Goal: Task Accomplishment & Management: Manage account settings

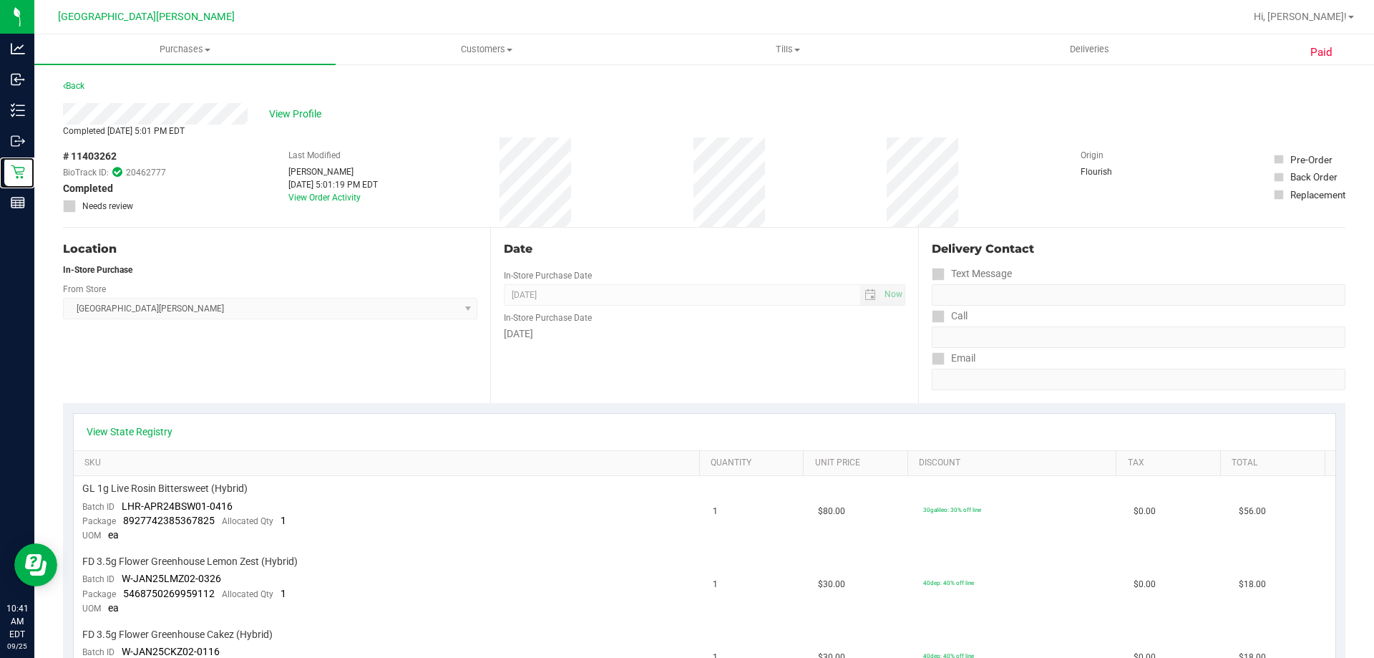
click at [9, 178] on div "Retail" at bounding box center [19, 171] width 30 height 29
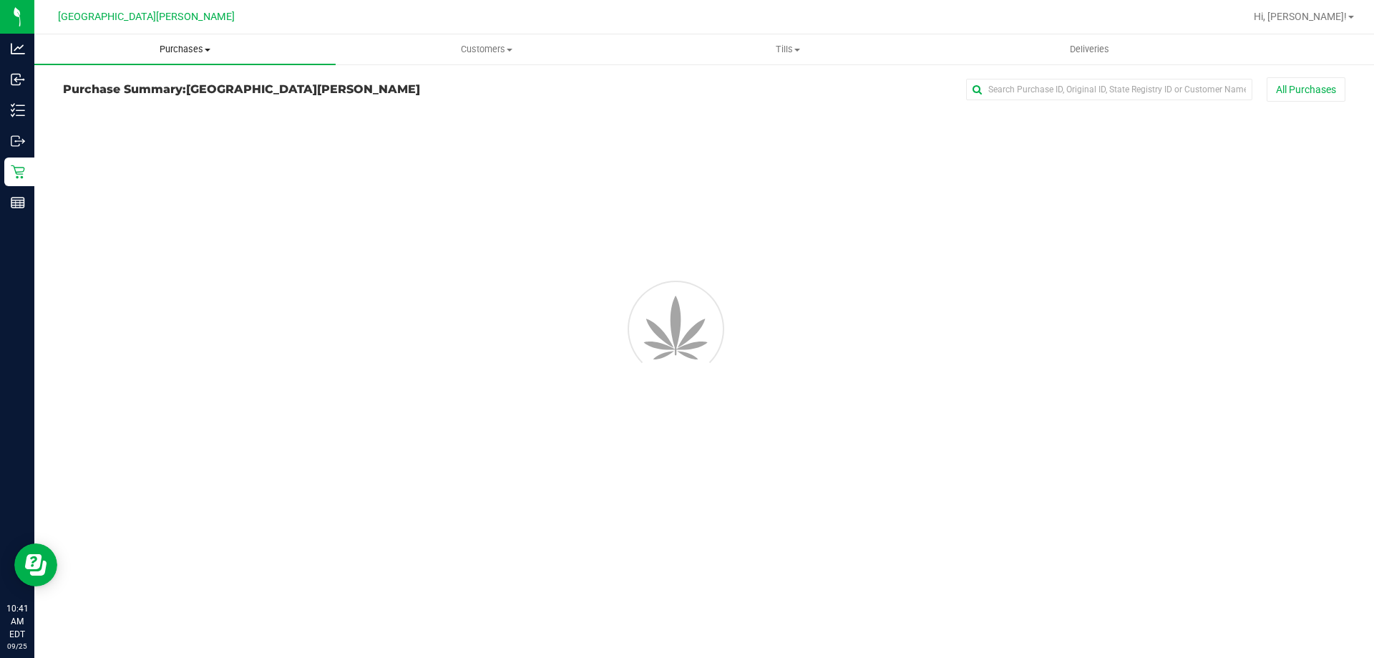
click at [185, 46] on span "Purchases" at bounding box center [184, 49] width 301 height 13
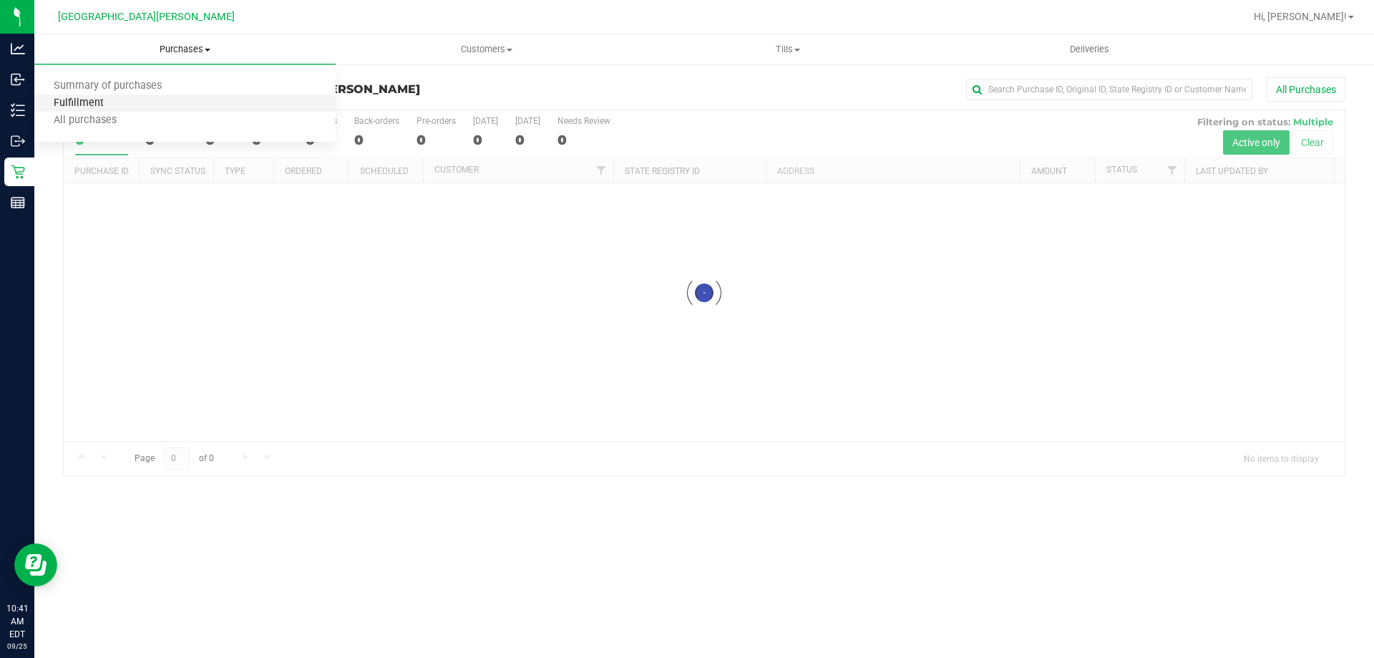
click at [116, 107] on span "Fulfillment" at bounding box center [78, 103] width 89 height 12
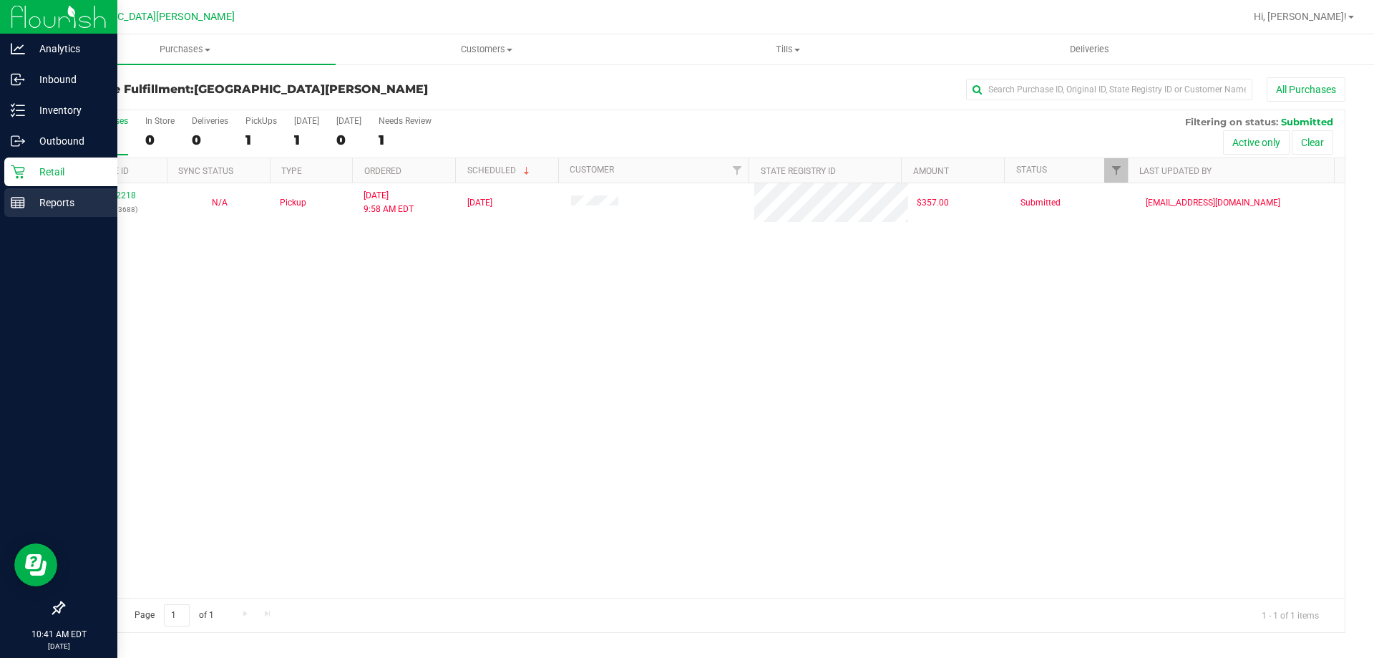
click at [5, 211] on div "Reports" at bounding box center [60, 202] width 113 height 29
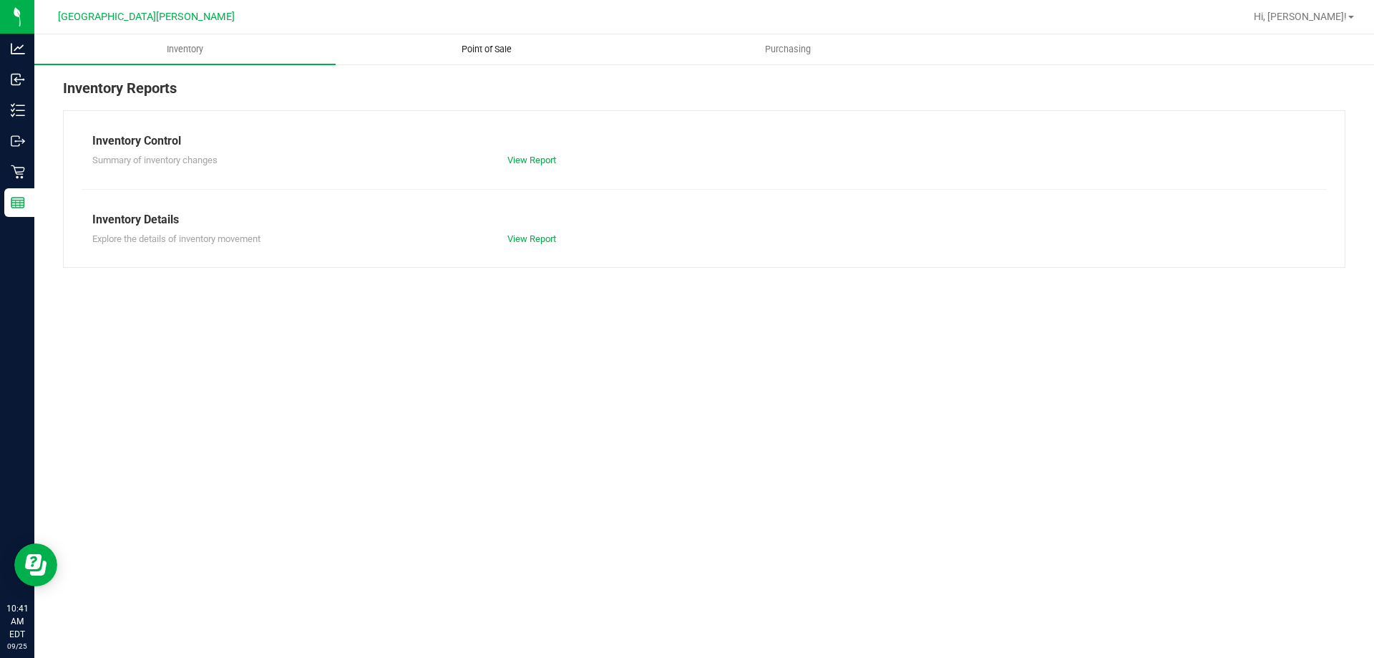
click at [474, 60] on uib-tab-heading "Point of Sale" at bounding box center [486, 49] width 300 height 29
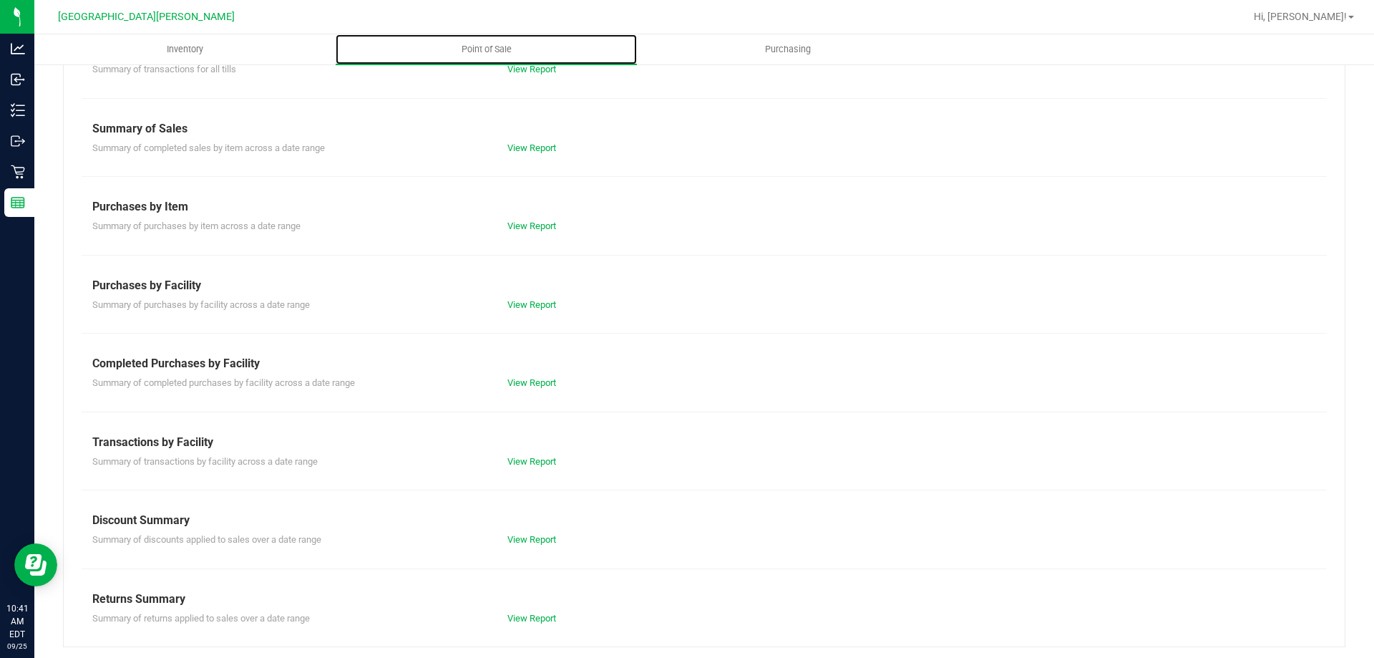
scroll to position [94, 0]
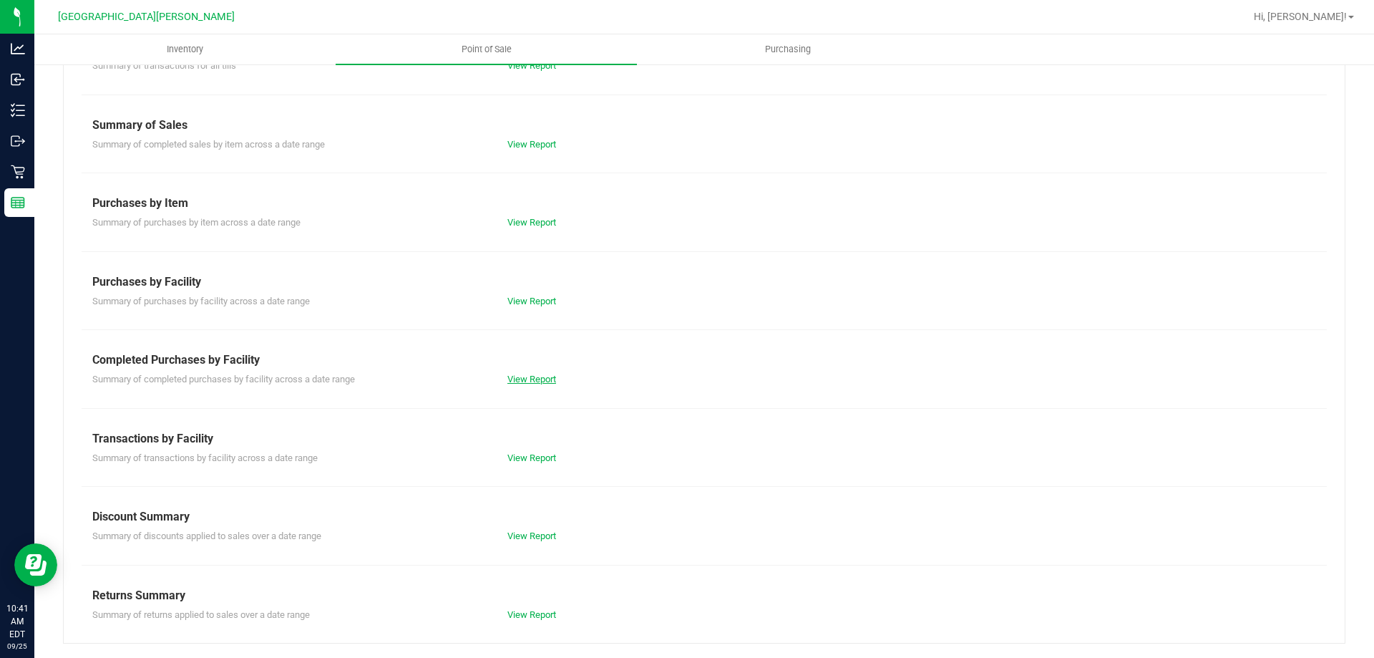
click at [525, 379] on link "View Report" at bounding box center [532, 379] width 49 height 11
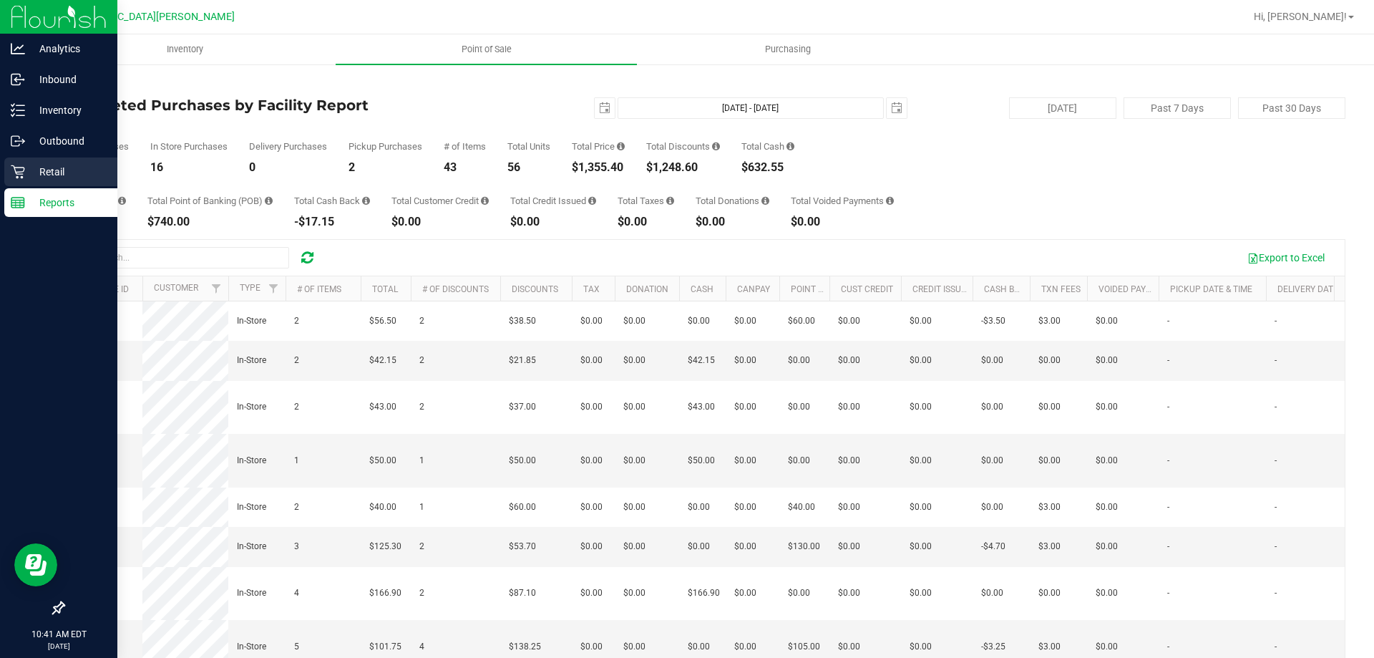
click at [13, 175] on icon at bounding box center [18, 172] width 14 height 14
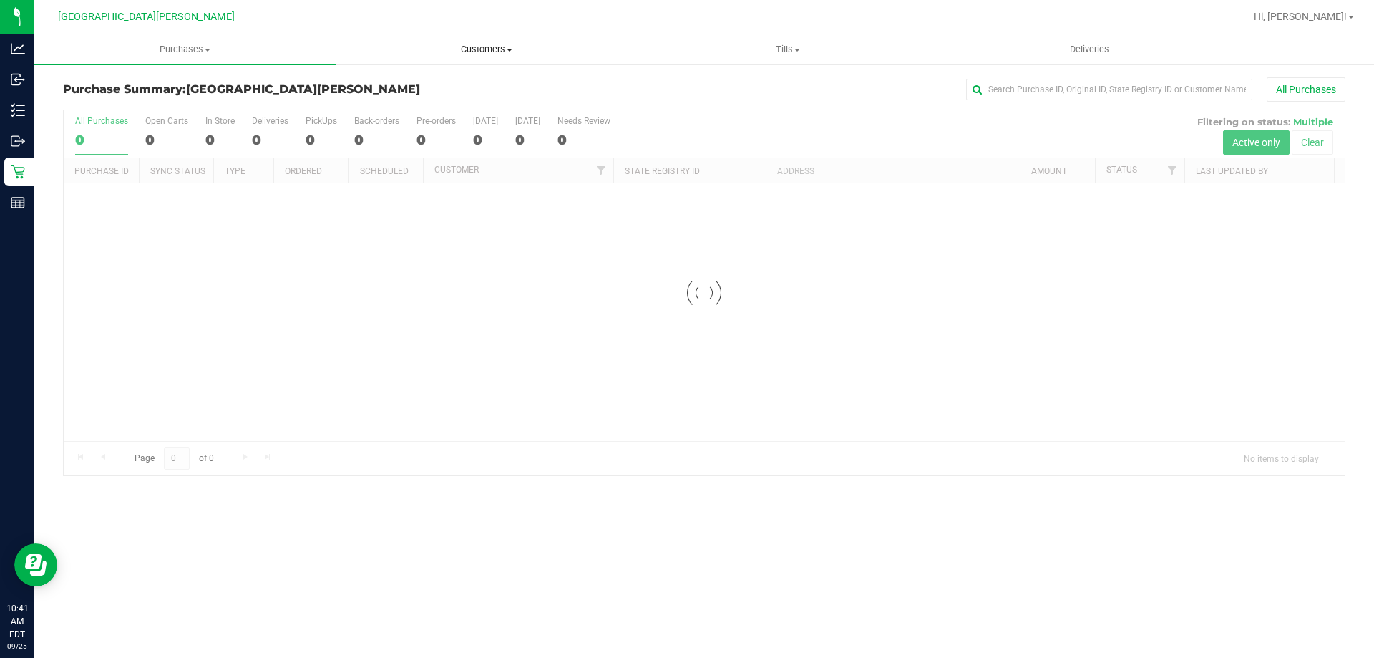
click at [496, 44] on span "Customers" at bounding box center [486, 49] width 300 height 13
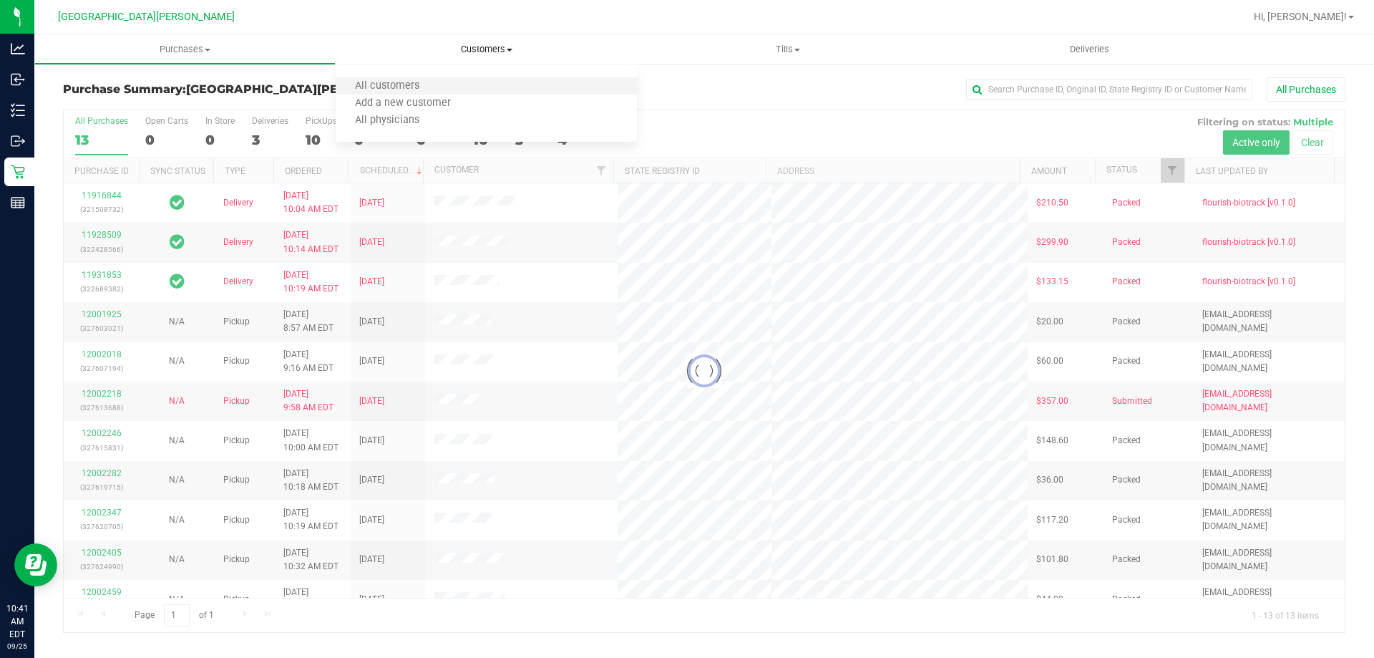
click at [451, 83] on li "All customers" at bounding box center [486, 86] width 301 height 17
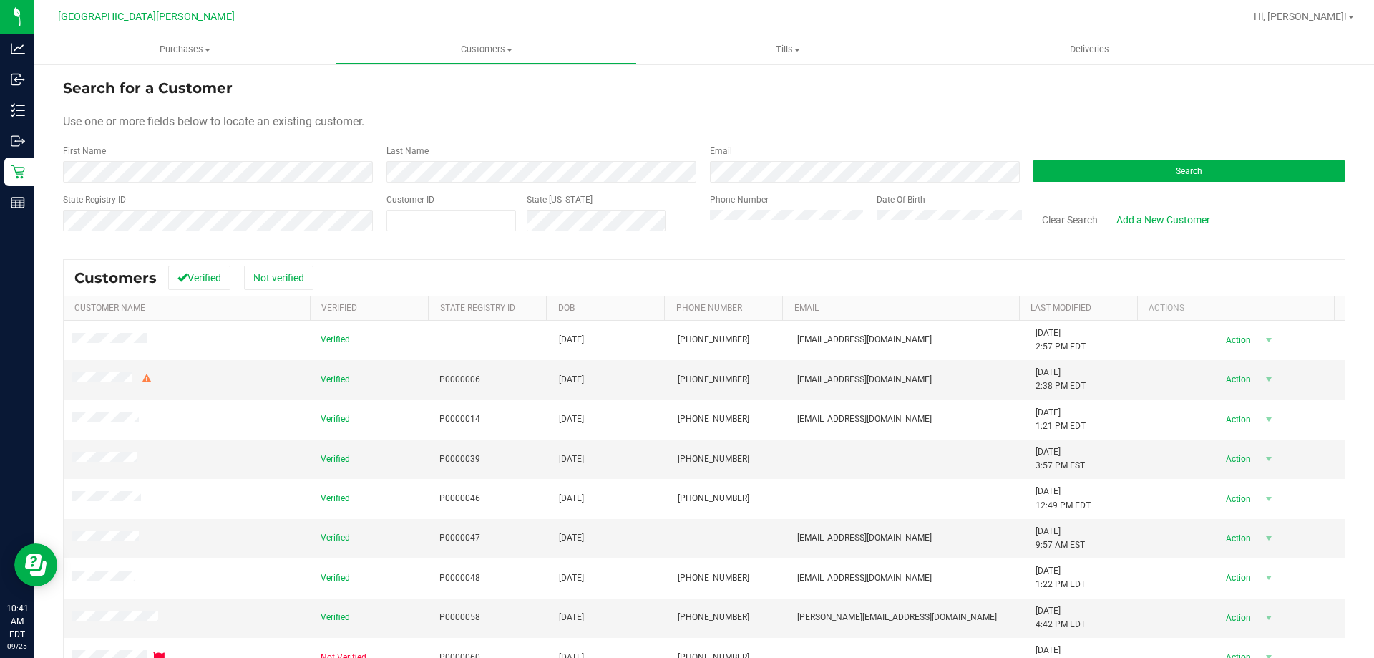
click at [157, 185] on form "Search for a Customer Use one or more fields below to locate an existing custom…" at bounding box center [704, 160] width 1283 height 167
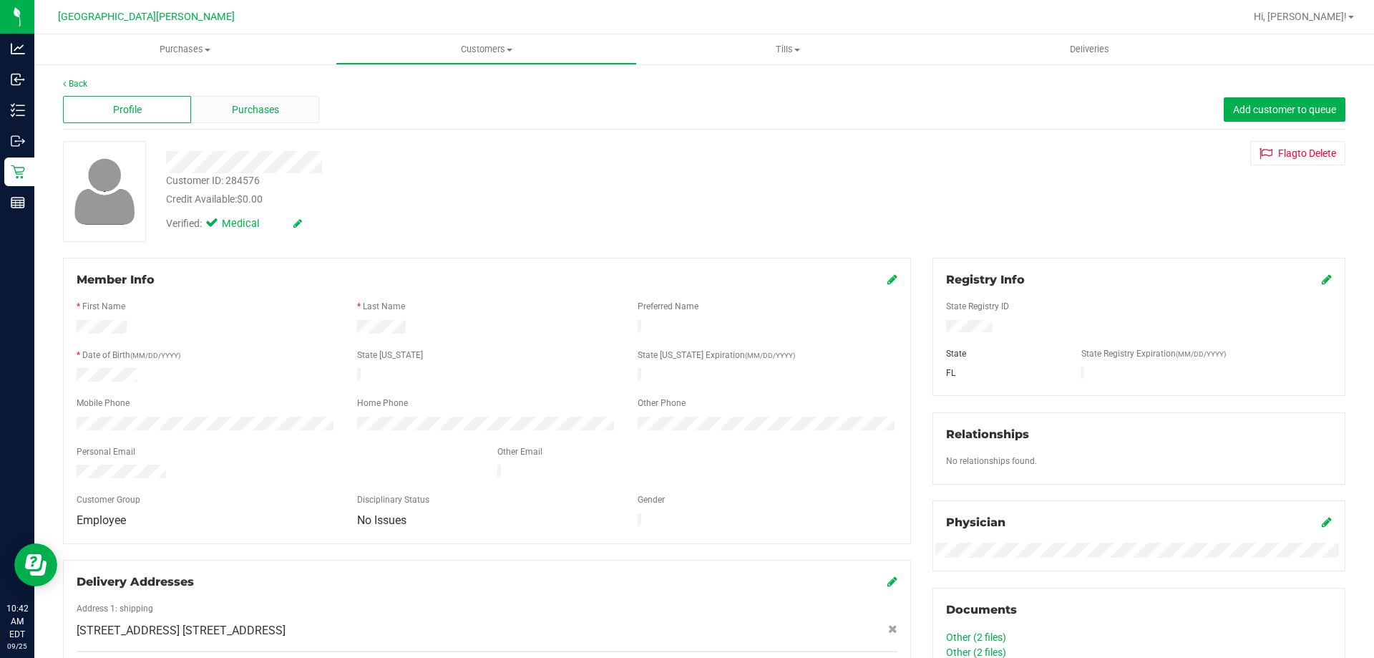
click at [262, 113] on span "Purchases" at bounding box center [255, 109] width 47 height 15
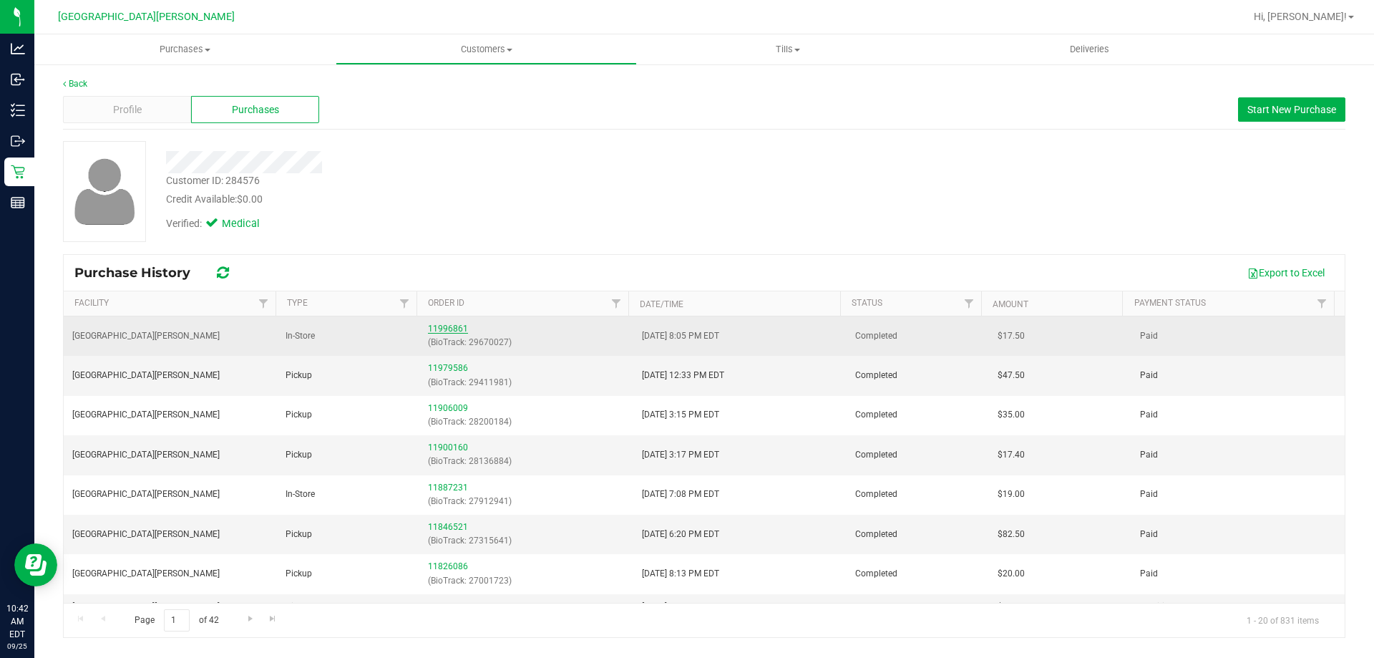
click at [449, 326] on link "11996861" at bounding box center [448, 329] width 40 height 10
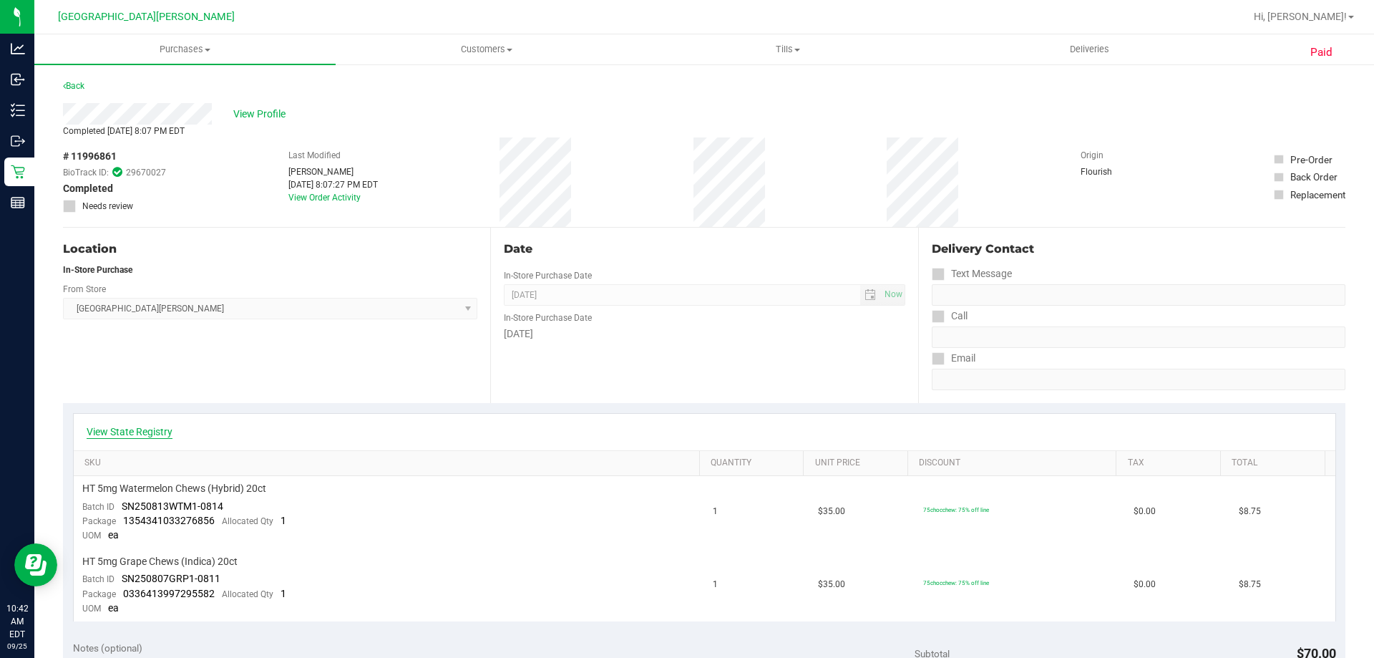
click at [141, 429] on link "View State Registry" at bounding box center [130, 431] width 86 height 14
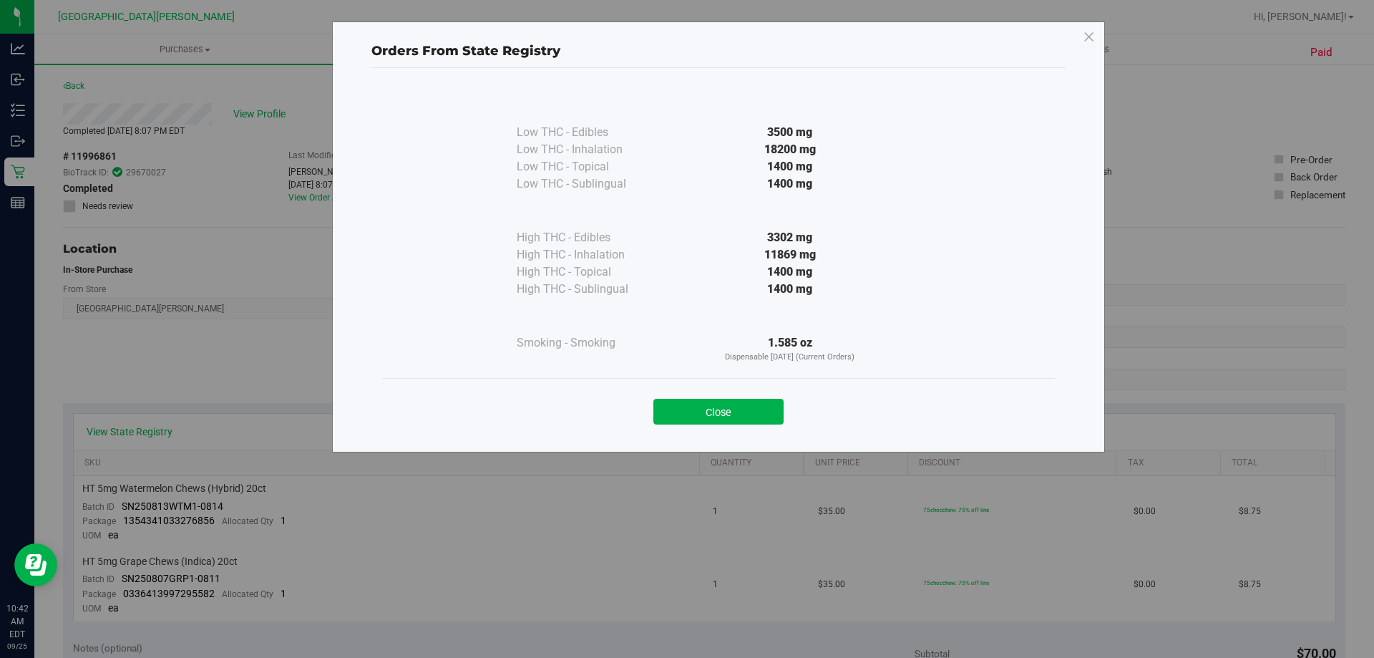
drag, startPoint x: 762, startPoint y: 251, endPoint x: 828, endPoint y: 256, distance: 66.8
click at [828, 256] on div "11869 mg" at bounding box center [790, 254] width 261 height 17
drag, startPoint x: 705, startPoint y: 410, endPoint x: 266, endPoint y: 310, distance: 450.8
click at [694, 409] on button "Close" at bounding box center [719, 412] width 130 height 26
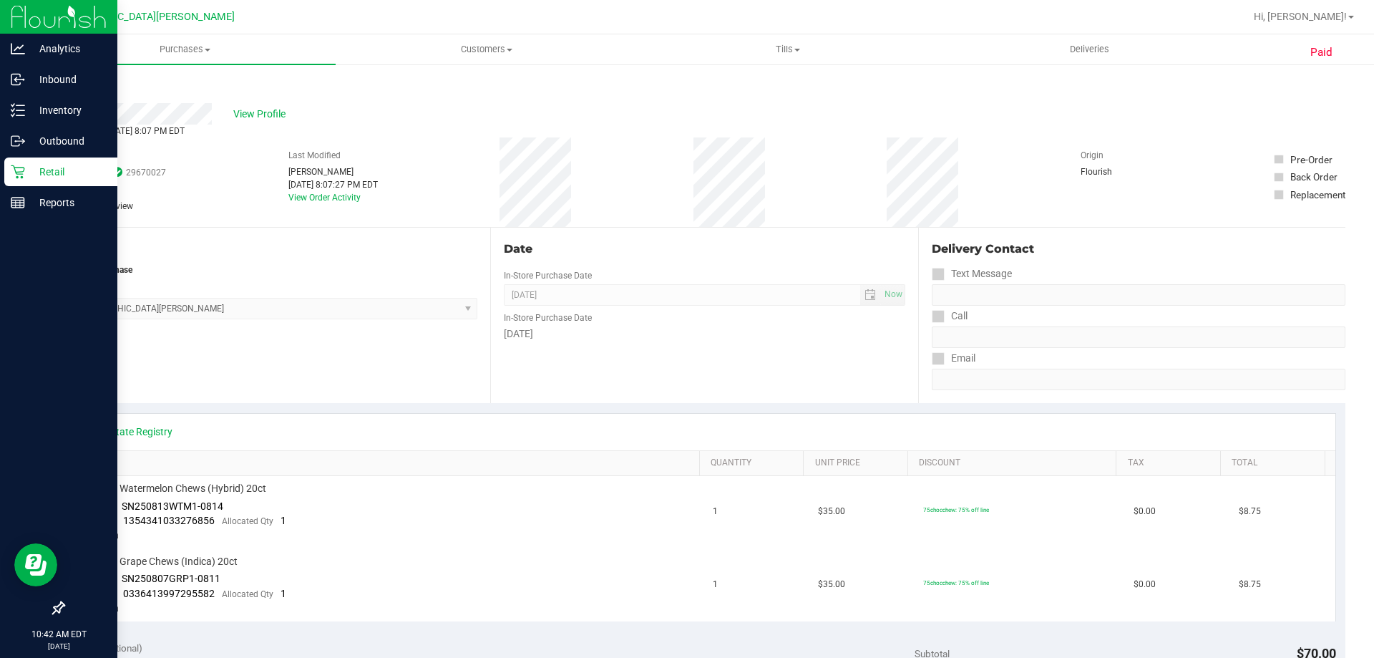
click at [16, 176] on icon at bounding box center [18, 172] width 14 height 14
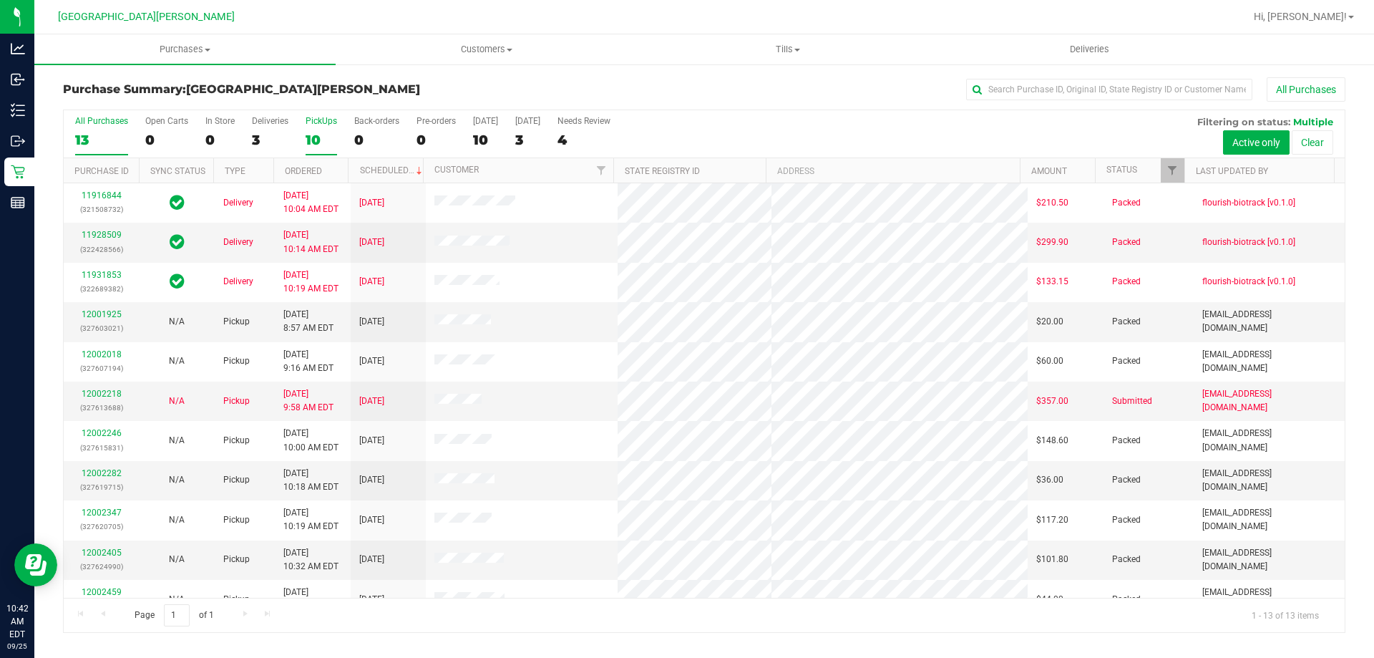
click at [326, 142] on div "10" at bounding box center [321, 140] width 31 height 16
click at [0, 0] on input "PickUps 10" at bounding box center [0, 0] width 0 height 0
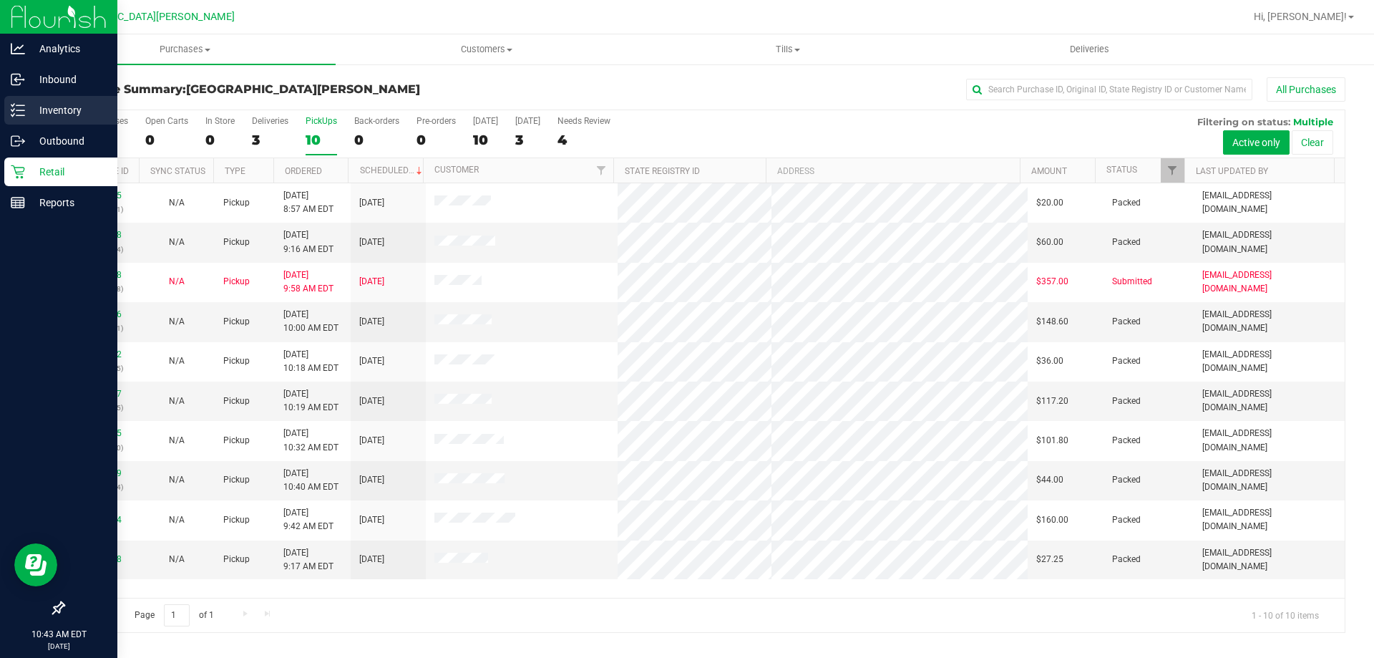
click at [16, 107] on icon at bounding box center [18, 110] width 14 height 14
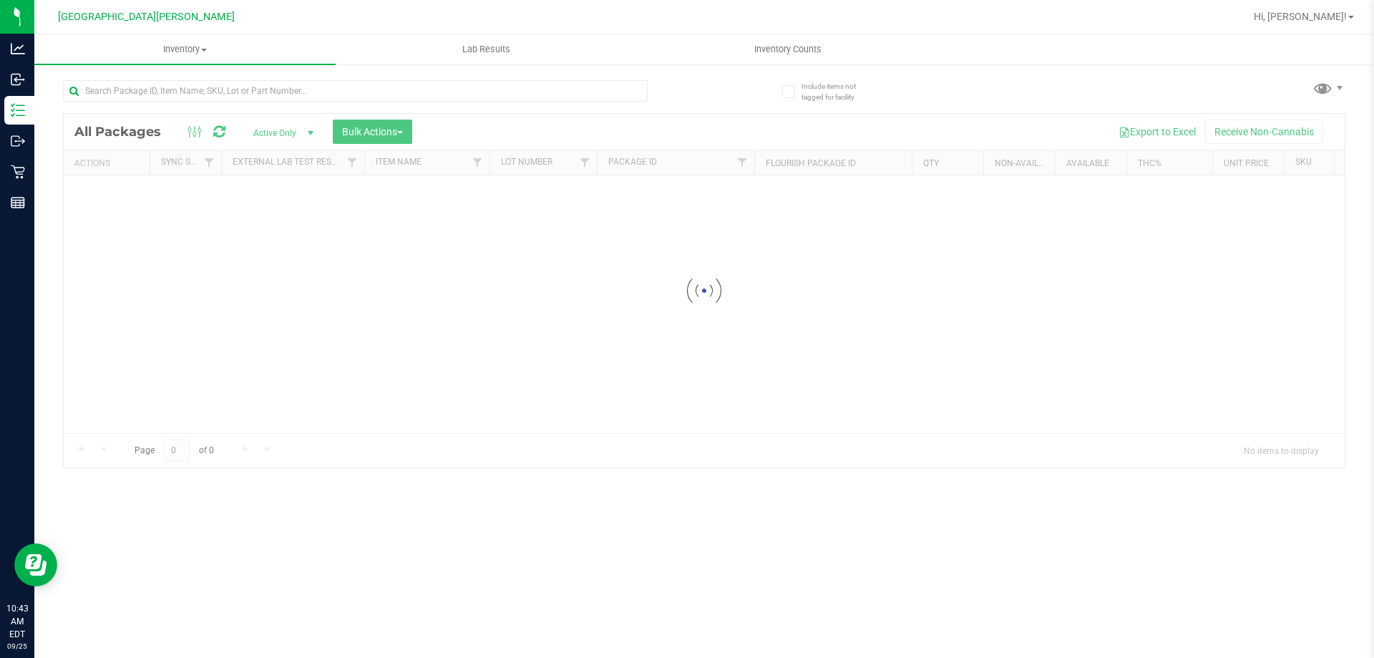
click at [212, 102] on div at bounding box center [355, 96] width 585 height 33
click at [210, 94] on input "text" at bounding box center [355, 90] width 585 height 21
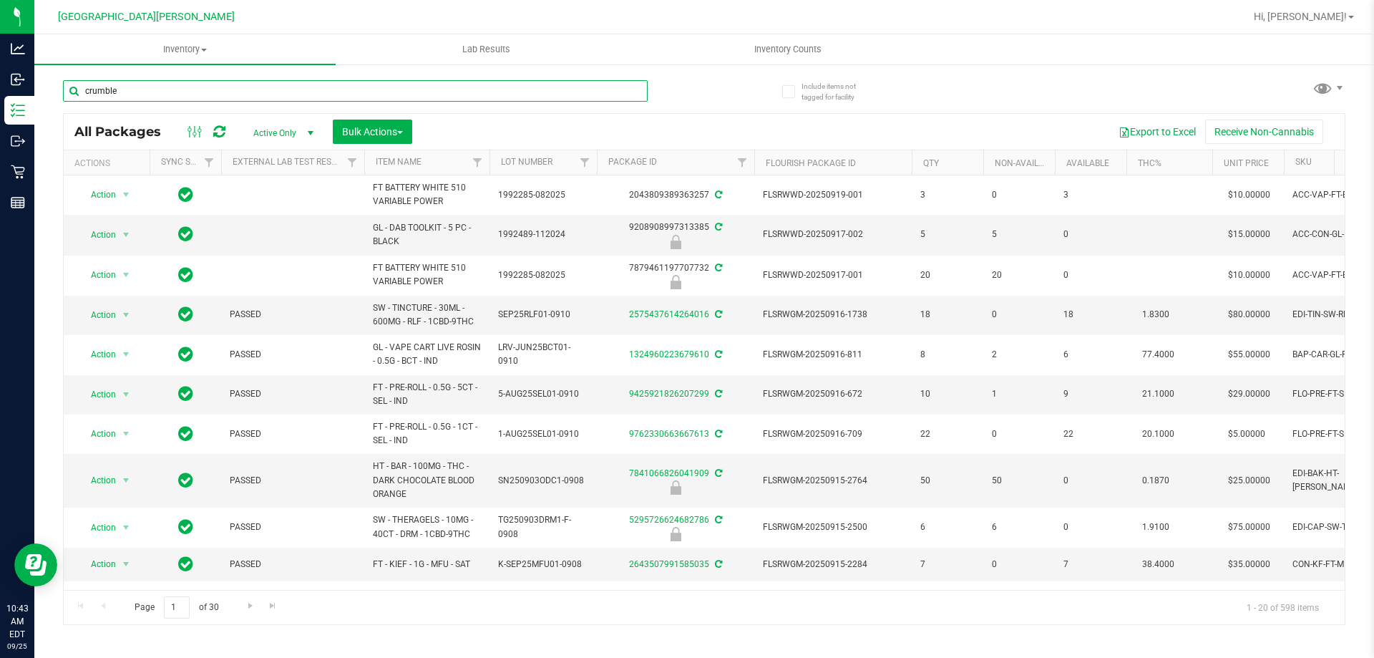
type input "crumble"
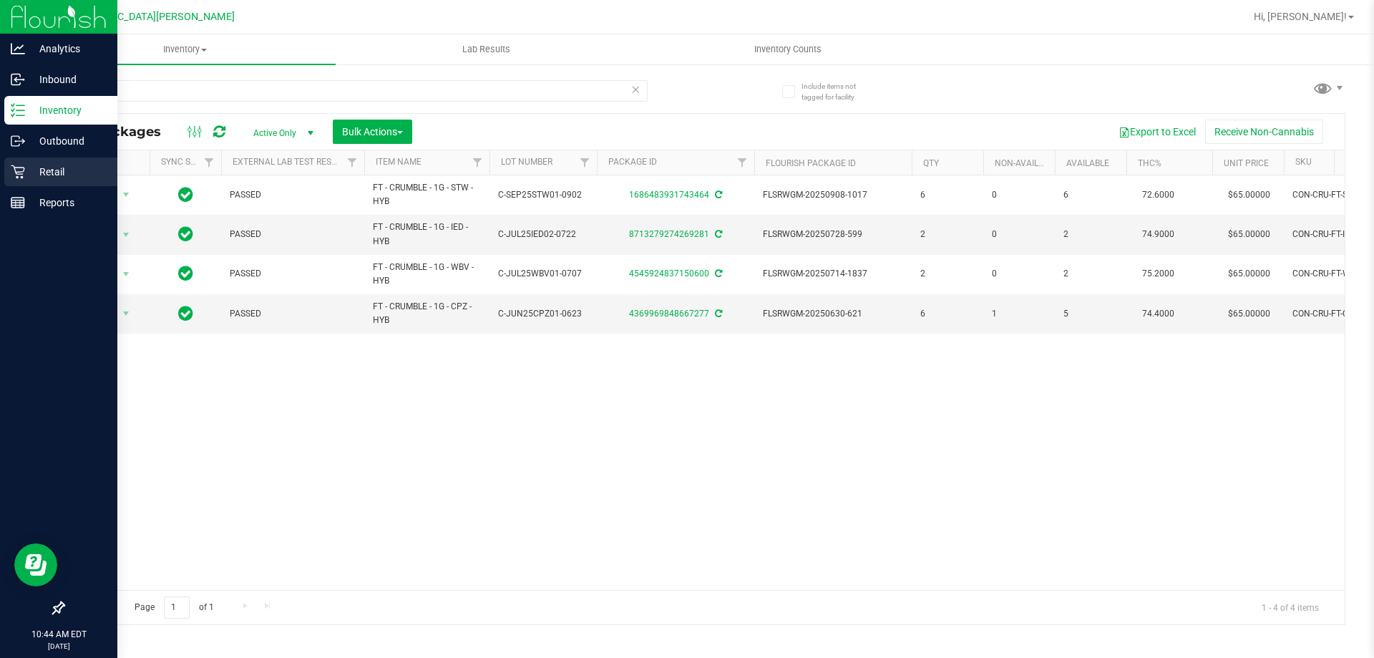
click at [11, 168] on icon at bounding box center [18, 172] width 14 height 14
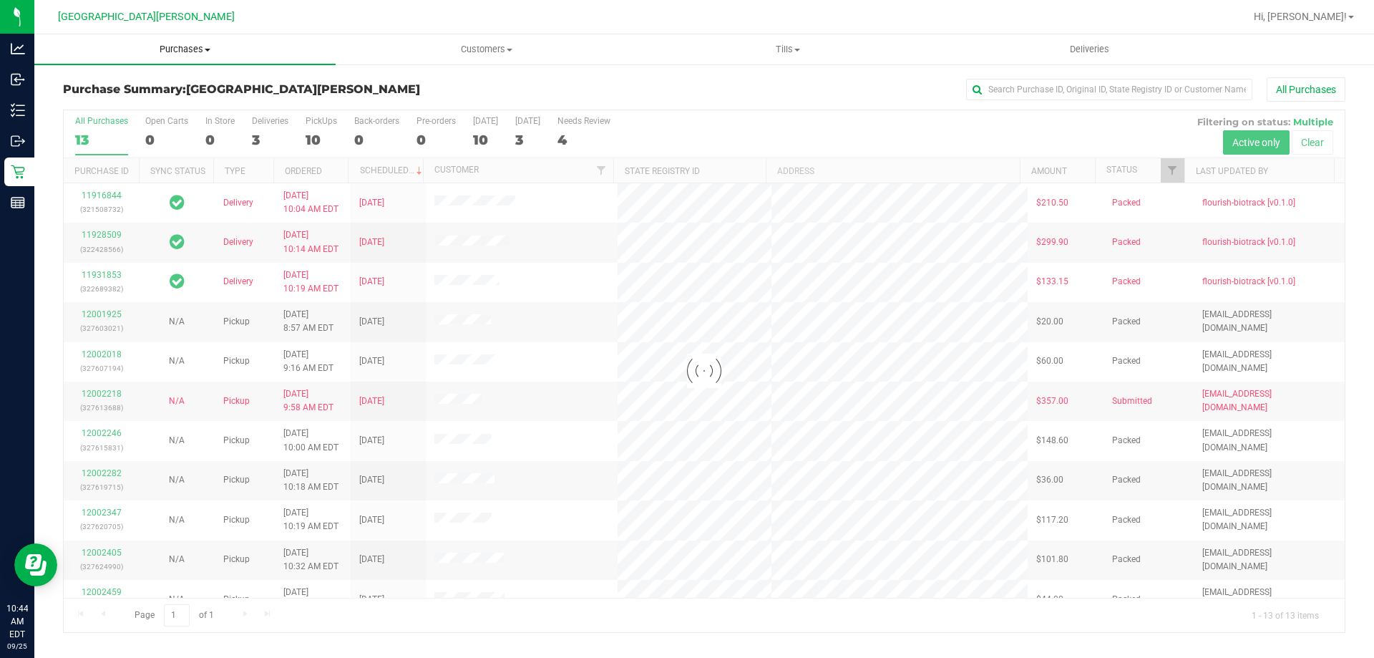
click at [193, 51] on span "Purchases" at bounding box center [184, 49] width 301 height 13
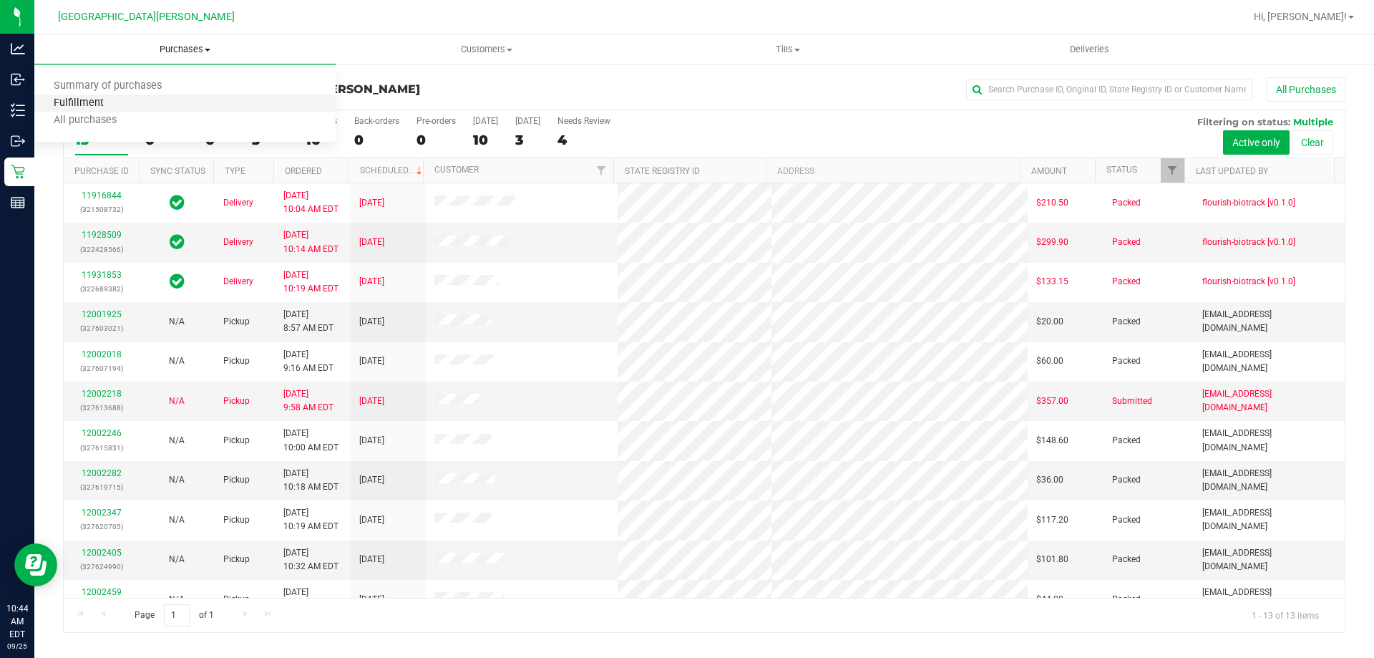
click at [118, 107] on span "Fulfillment" at bounding box center [78, 103] width 89 height 12
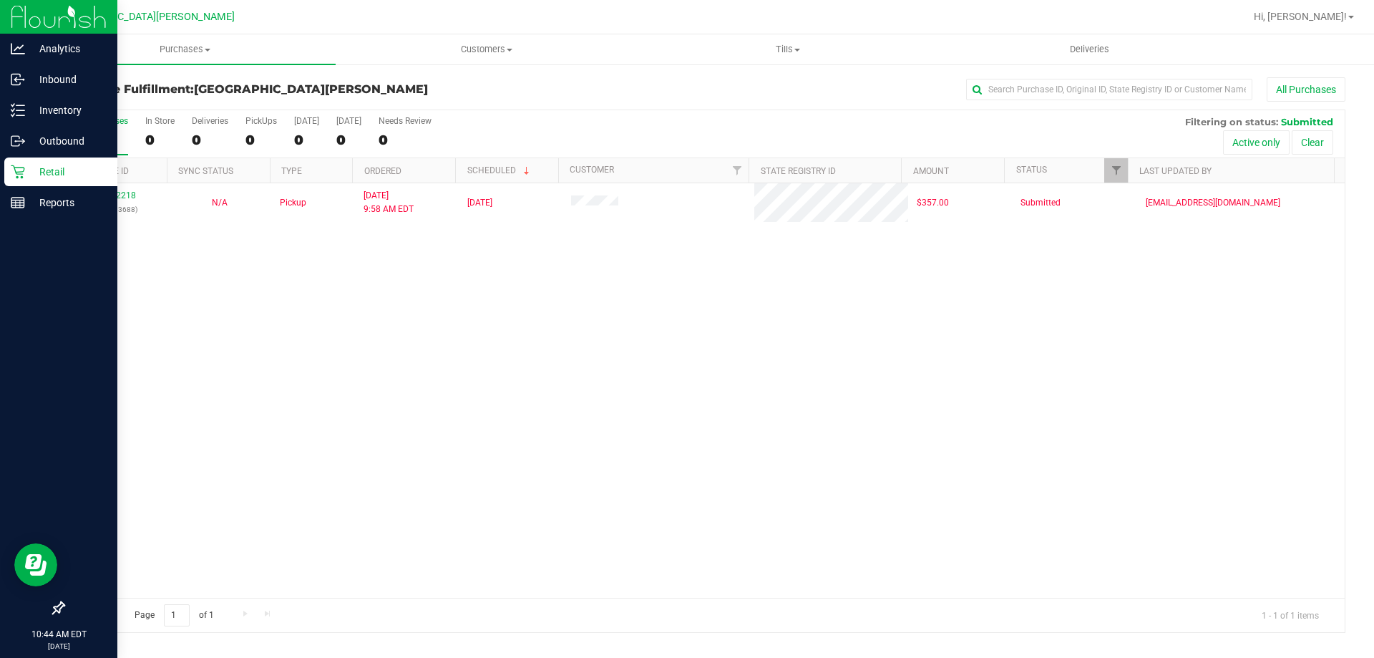
click at [9, 175] on div "Retail" at bounding box center [60, 171] width 113 height 29
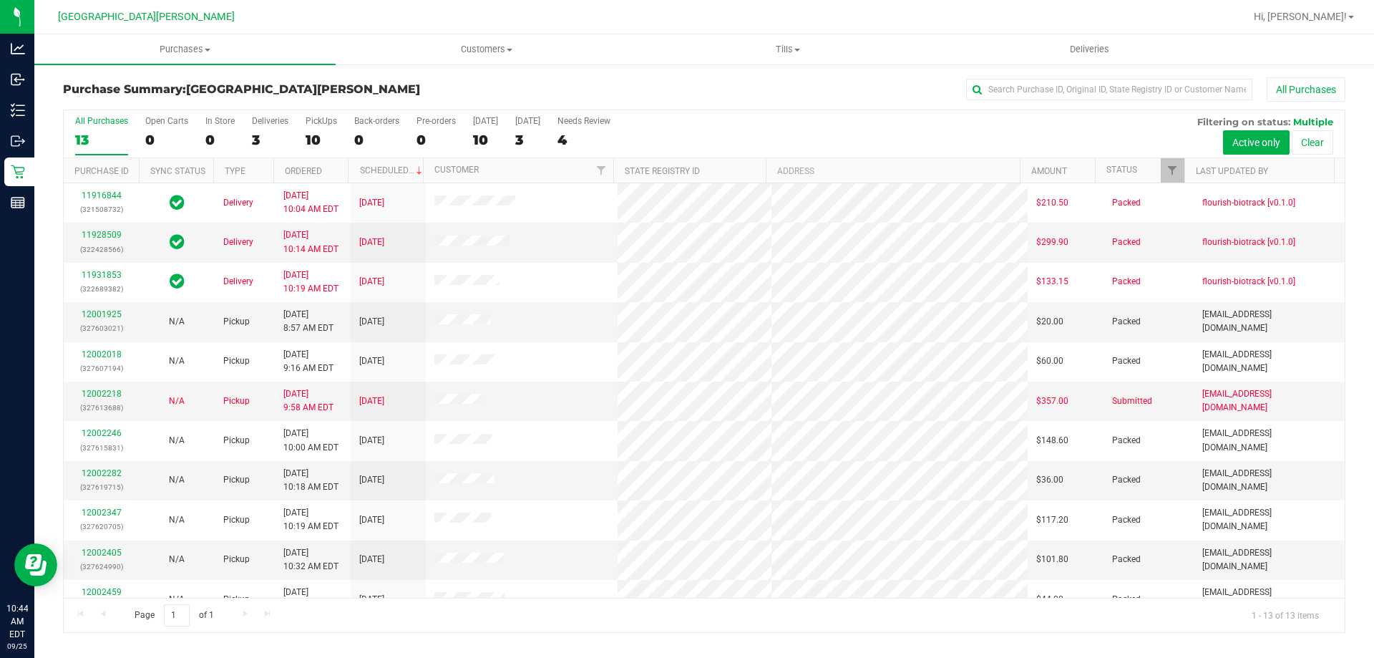
click at [321, 133] on div "10" at bounding box center [321, 140] width 31 height 16
click at [0, 0] on input "PickUps 10" at bounding box center [0, 0] width 0 height 0
